Goal: Check status

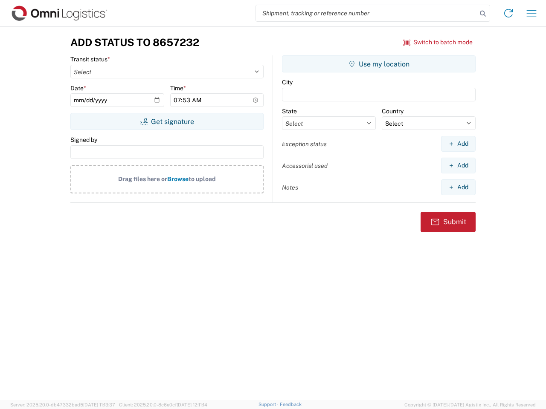
click at [366, 13] on input "search" at bounding box center [366, 13] width 221 height 16
click at [483, 14] on icon at bounding box center [483, 14] width 12 height 12
click at [508, 13] on icon at bounding box center [508, 13] width 14 height 14
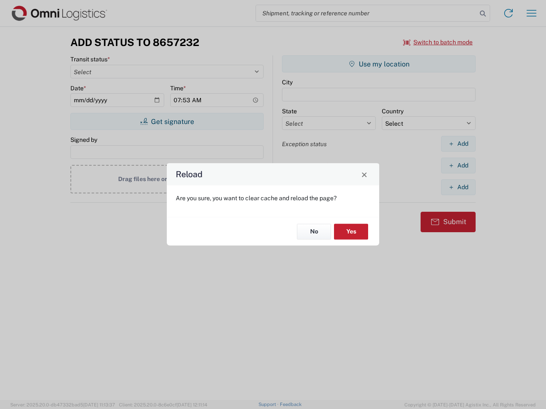
click at [438, 42] on div "Reload Are you sure, you want to clear cache and reload the page? No Yes" at bounding box center [273, 204] width 546 height 409
click at [167, 121] on div "Reload Are you sure, you want to clear cache and reload the page? No Yes" at bounding box center [273, 204] width 546 height 409
click at [379, 64] on div "Reload Are you sure, you want to clear cache and reload the page? No Yes" at bounding box center [273, 204] width 546 height 409
click at [458, 144] on div "Reload Are you sure, you want to clear cache and reload the page? No Yes" at bounding box center [273, 204] width 546 height 409
click at [458, 165] on div "Reload Are you sure, you want to clear cache and reload the page? No Yes" at bounding box center [273, 204] width 546 height 409
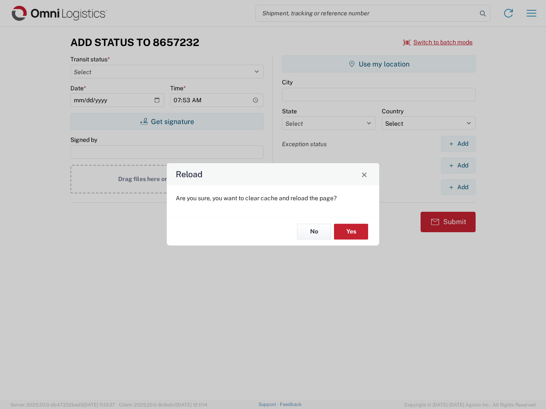
click at [458, 187] on div "Reload Are you sure, you want to clear cache and reload the page? No Yes" at bounding box center [273, 204] width 546 height 409
